Goal: Task Accomplishment & Management: Complete application form

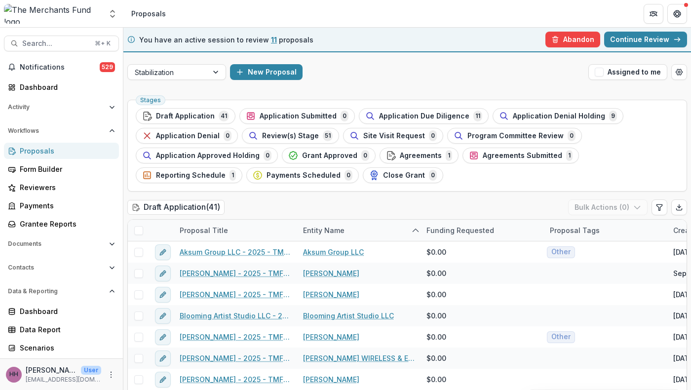
click at [637, 45] on link "Continue Review" at bounding box center [645, 40] width 83 height 16
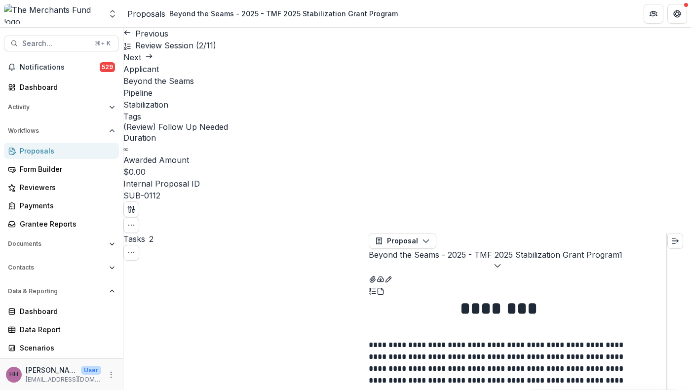
scroll to position [150, 0]
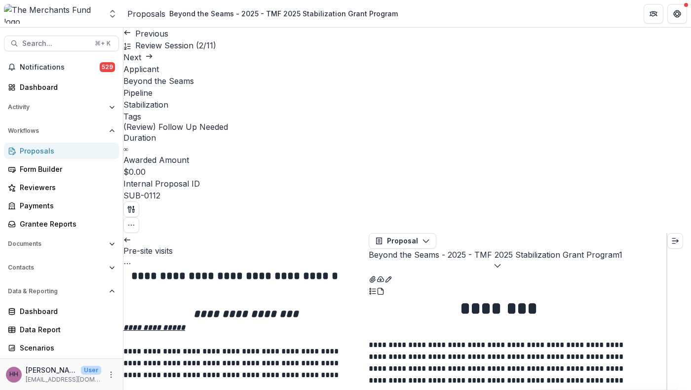
scroll to position [390, 0]
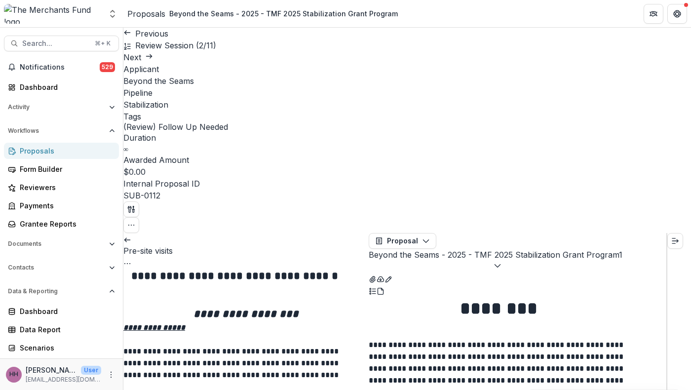
scroll to position [235, 0]
